Goal: Check status: Check status

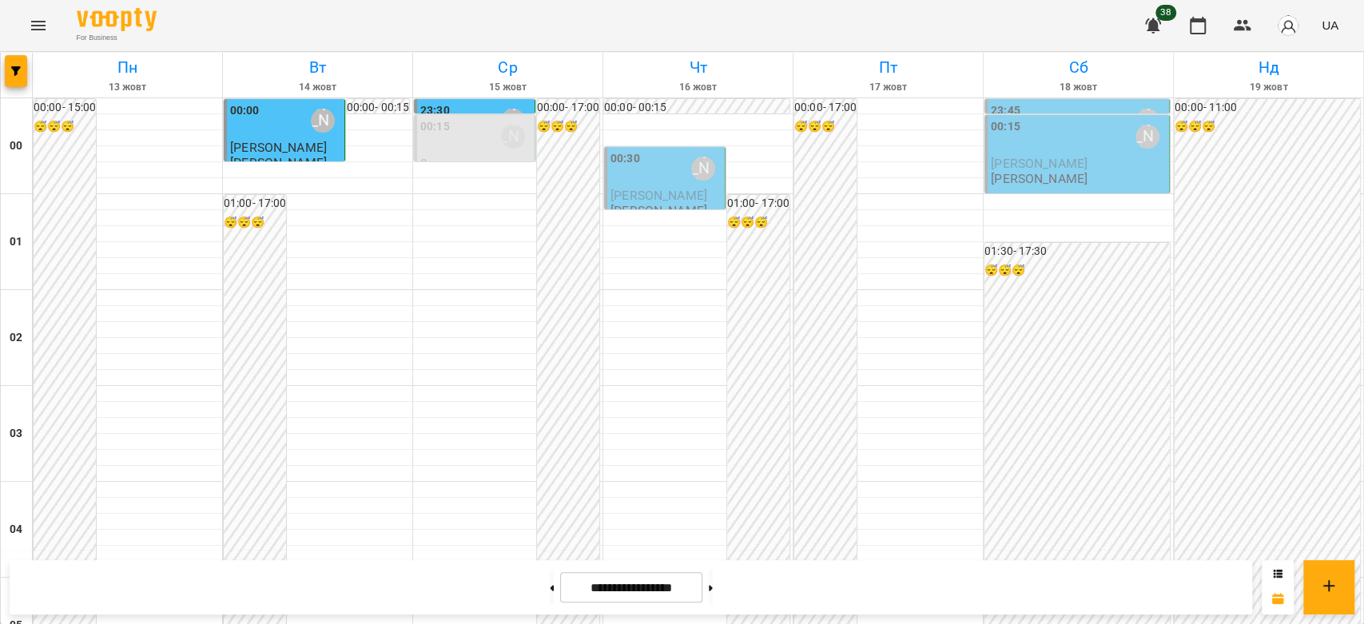
scroll to position [1420, 0]
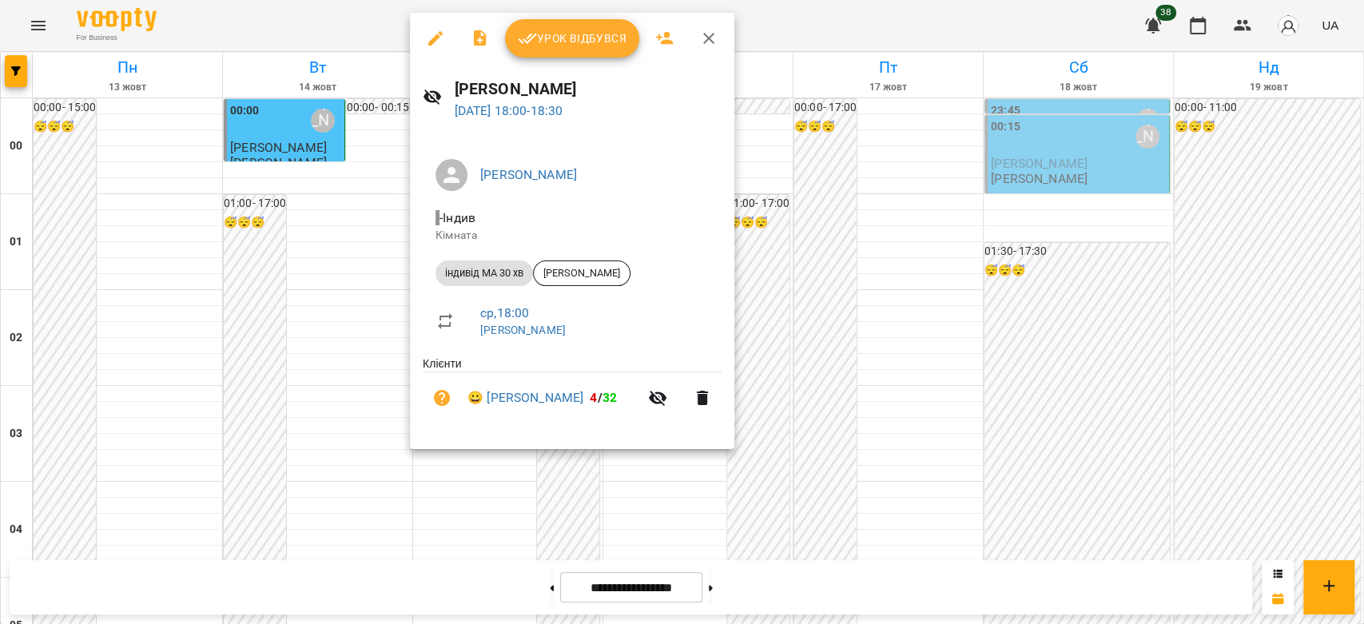
click at [363, 343] on div at bounding box center [682, 312] width 1364 height 624
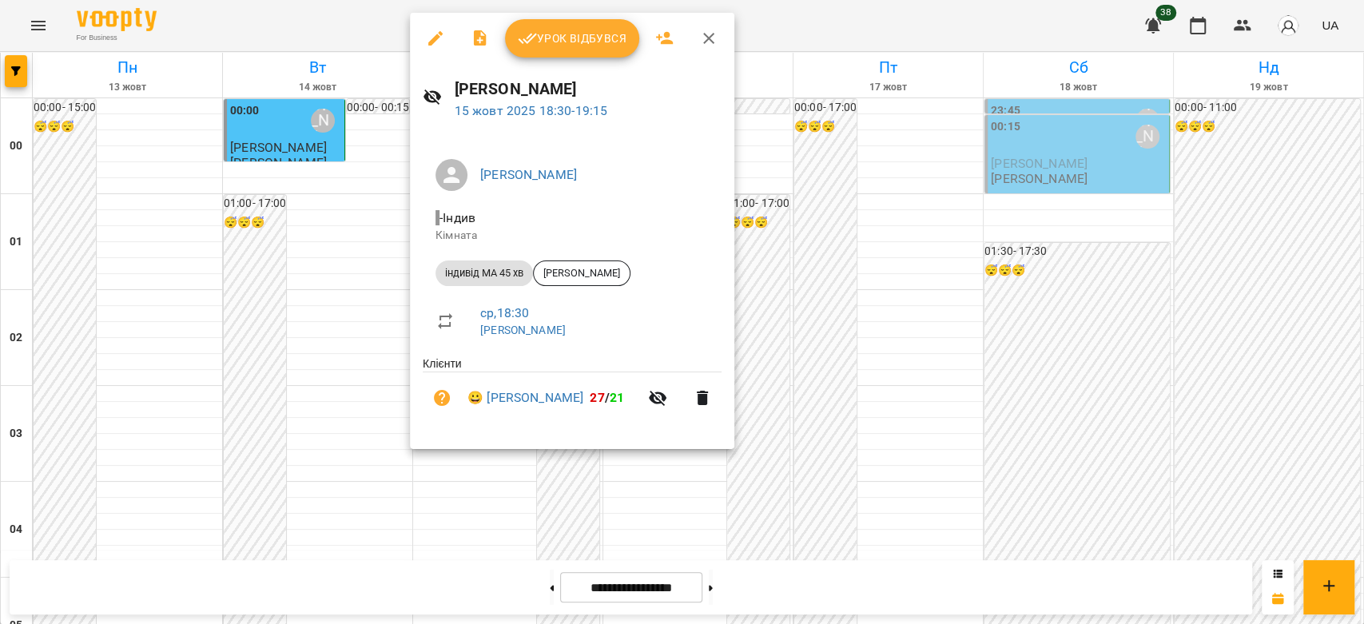
click at [264, 357] on div at bounding box center [682, 312] width 1364 height 624
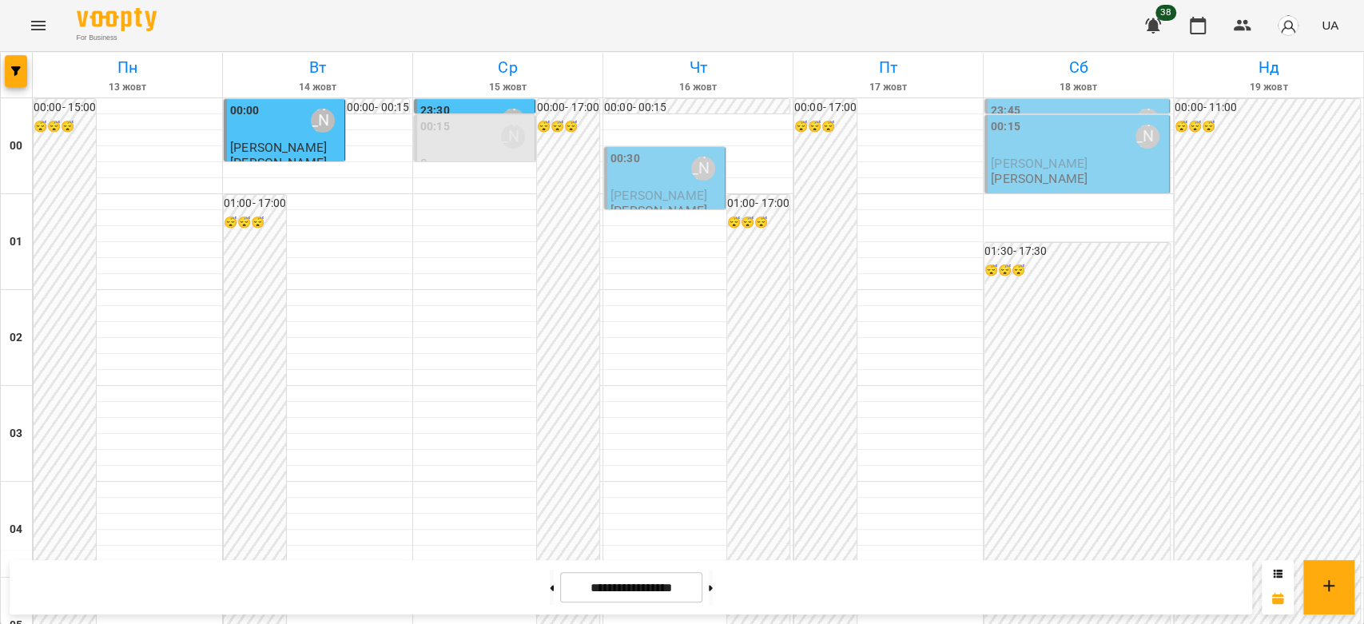
scroll to position [1687, 0]
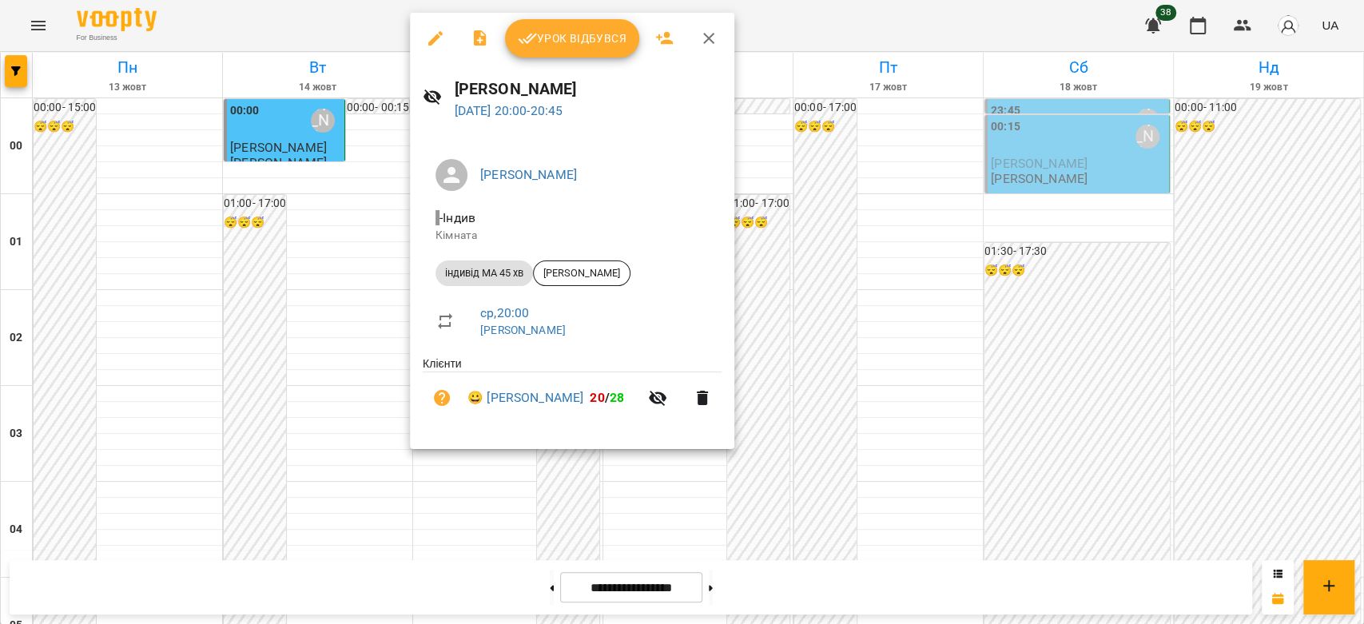
click at [366, 286] on div at bounding box center [682, 312] width 1364 height 624
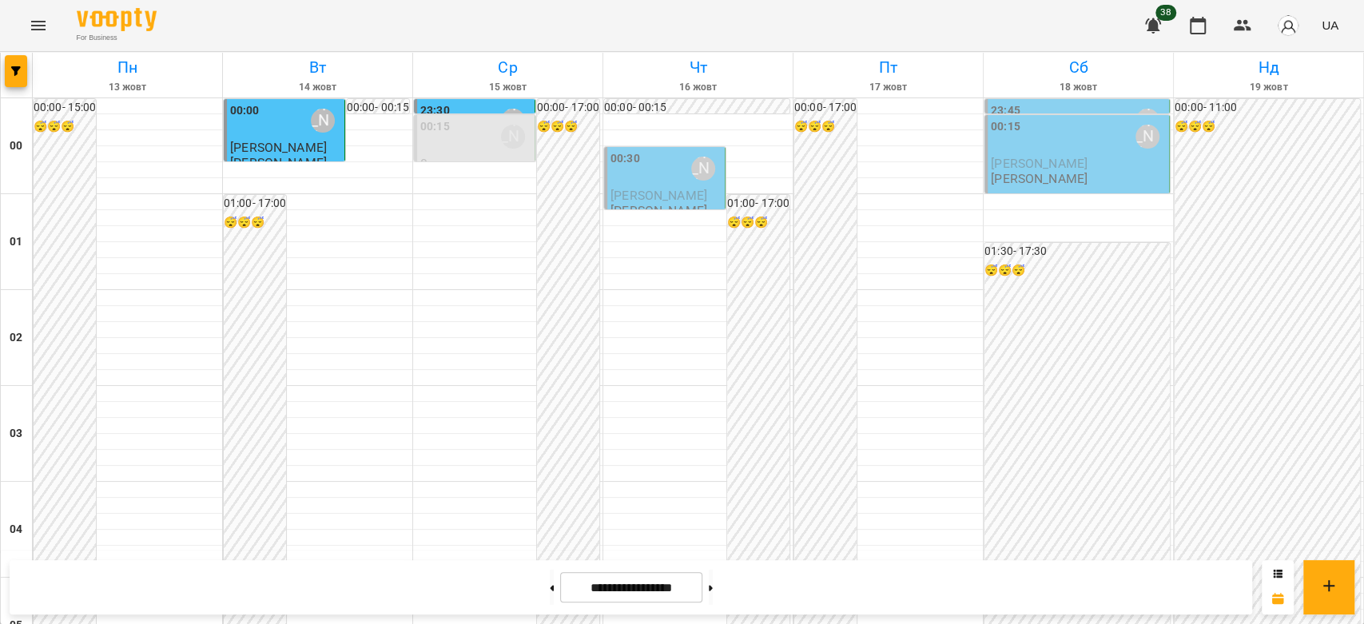
scroll to position [1509, 0]
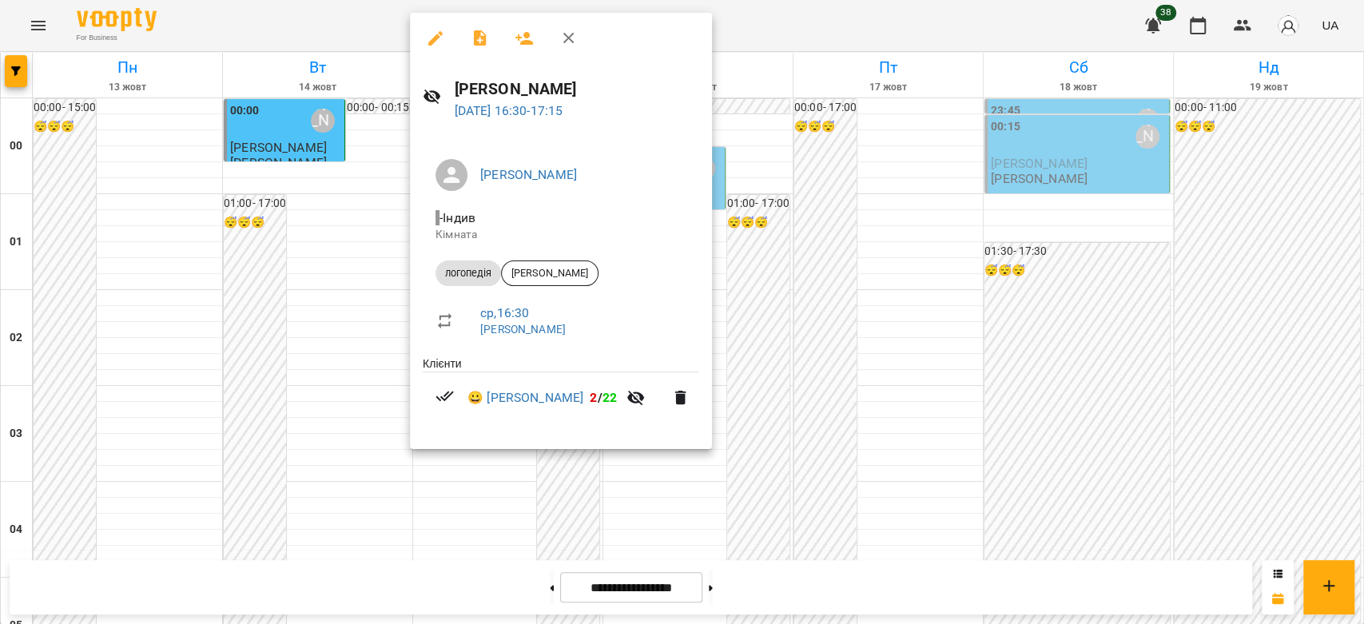
click at [372, 223] on div at bounding box center [682, 312] width 1364 height 624
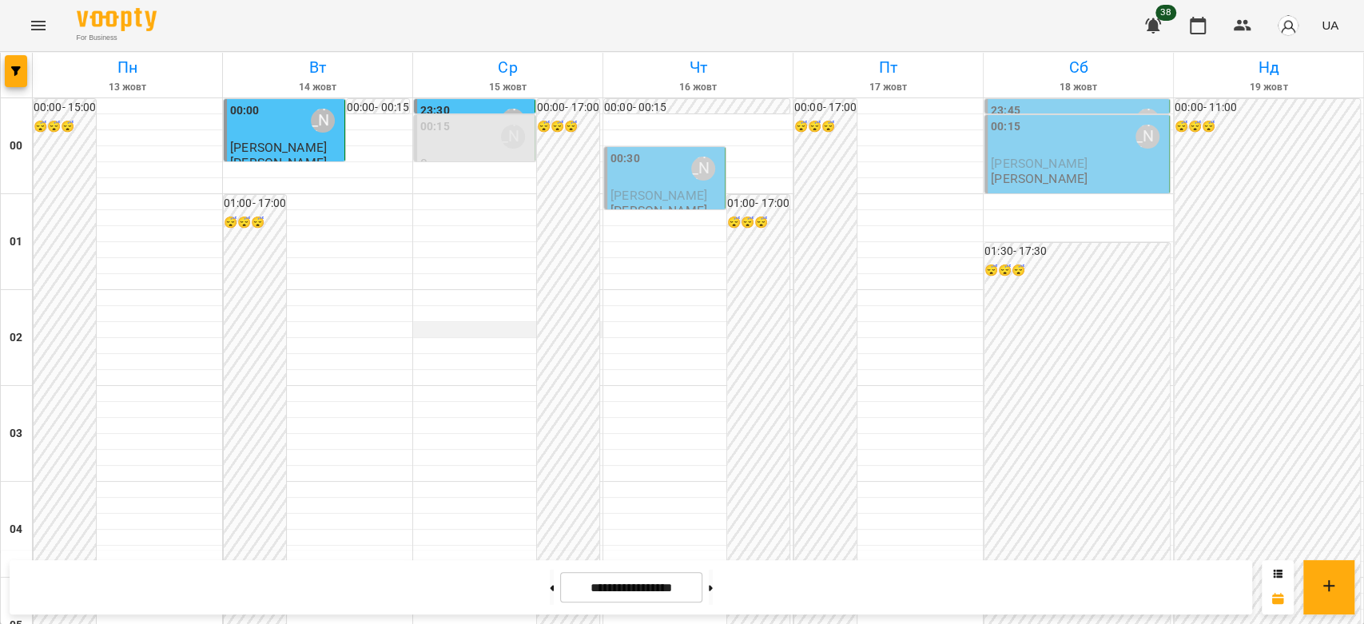
scroll to position [1509, 0]
click at [713, 588] on button at bounding box center [711, 587] width 4 height 35
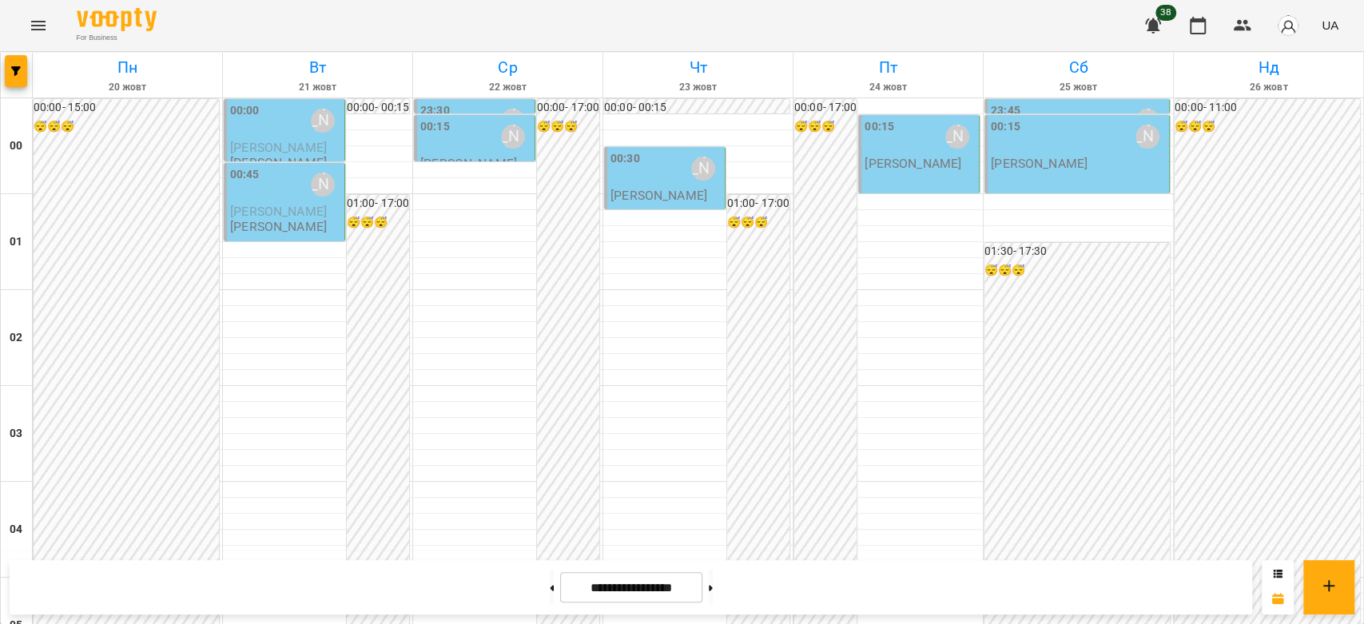
scroll to position [1243, 0]
click at [550, 595] on button at bounding box center [552, 587] width 4 height 35
type input "**********"
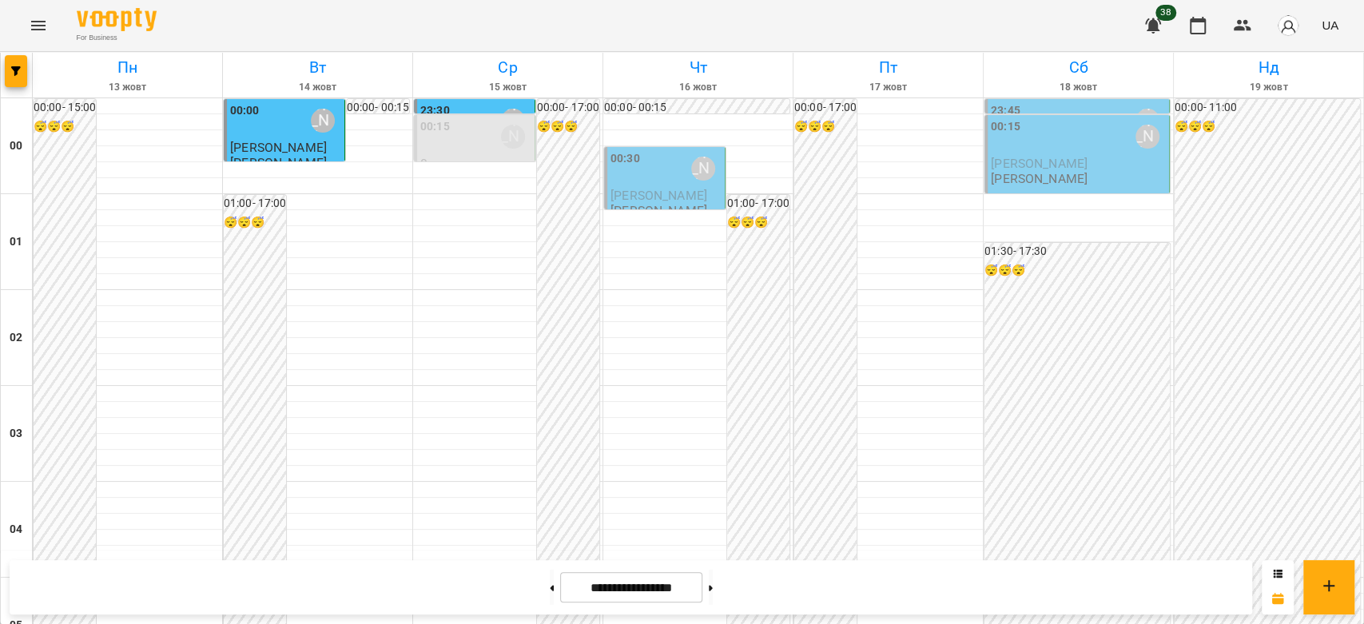
scroll to position [1332, 0]
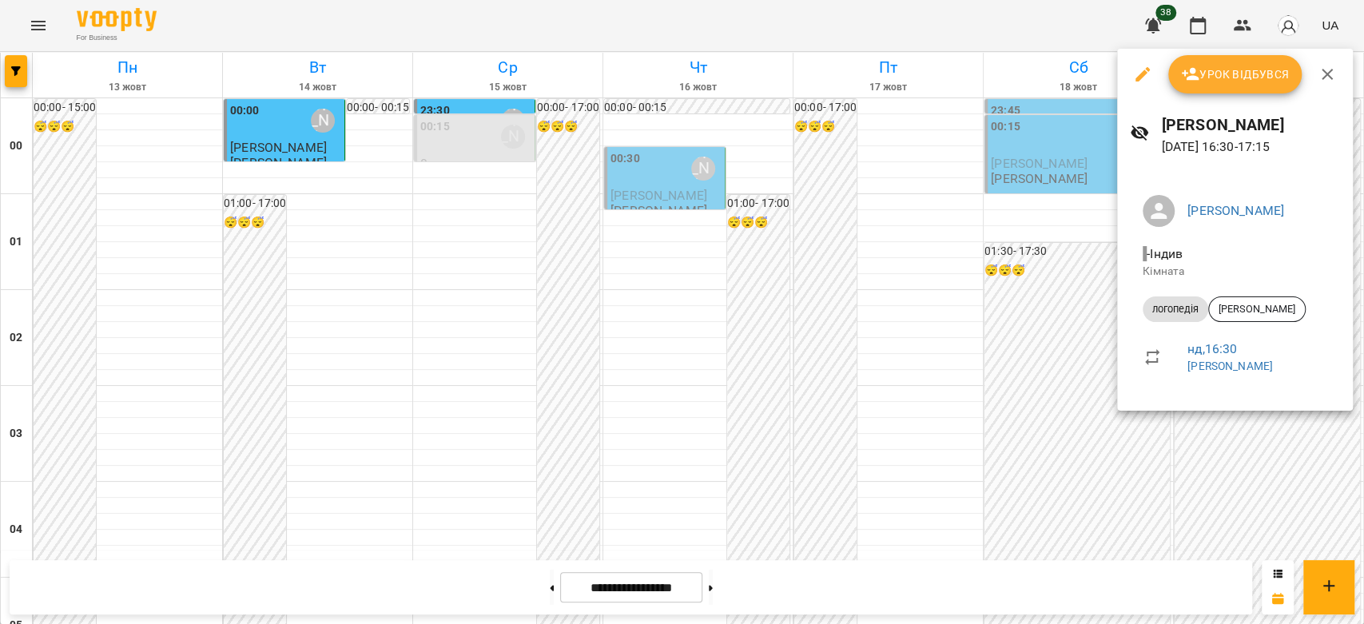
click at [1046, 385] on div at bounding box center [682, 312] width 1364 height 624
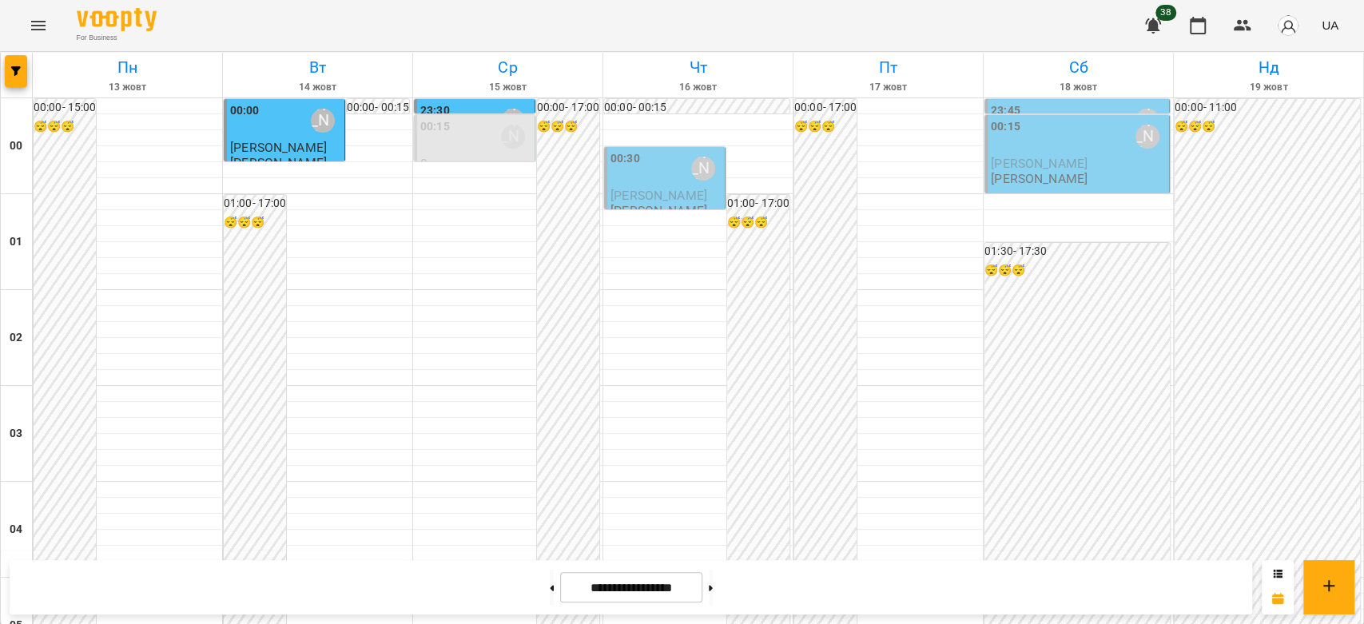
scroll to position [1420, 0]
